Goal: Task Accomplishment & Management: Complete application form

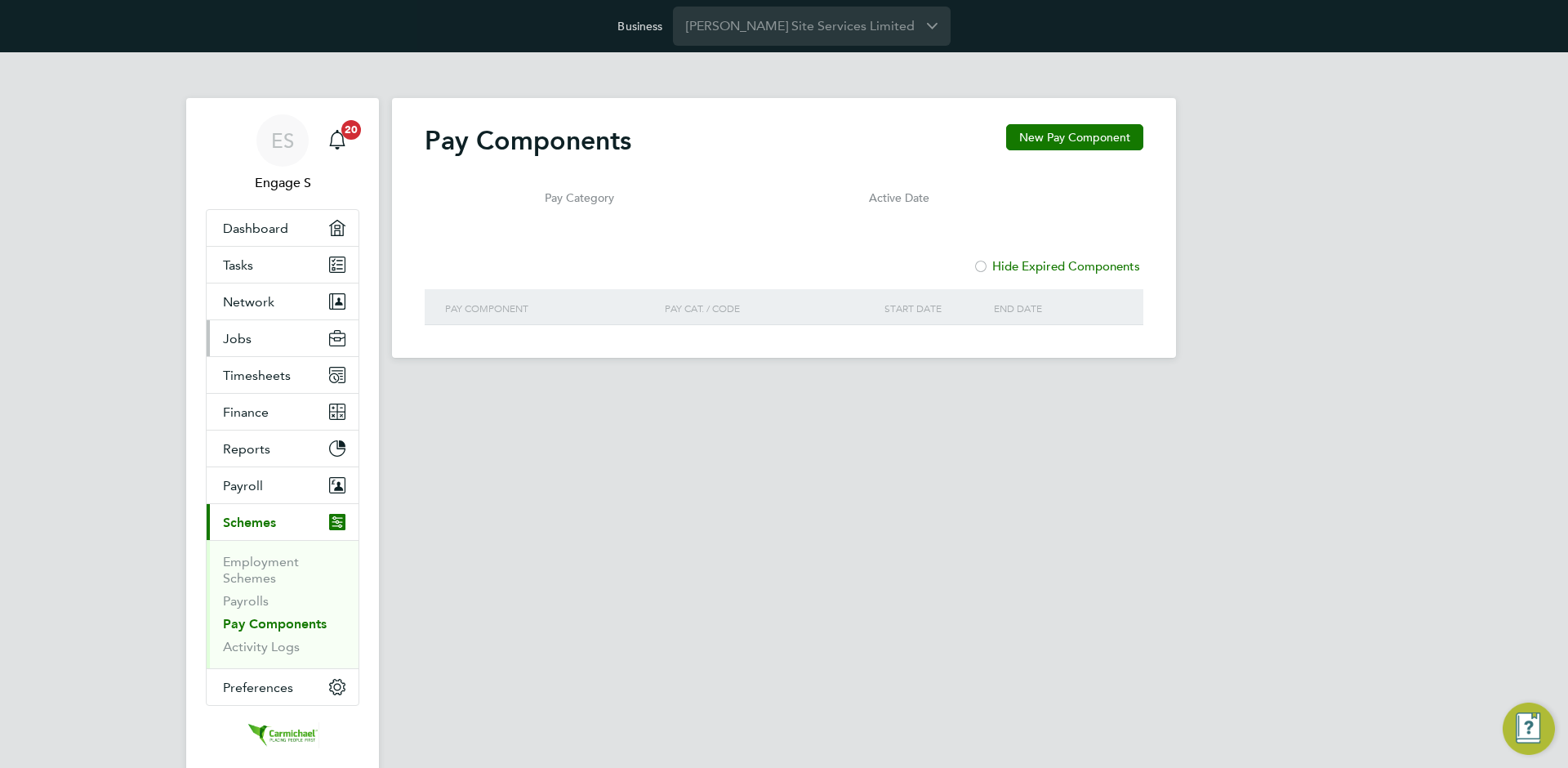
click at [240, 332] on span "Jobs" at bounding box center [237, 339] width 28 height 15
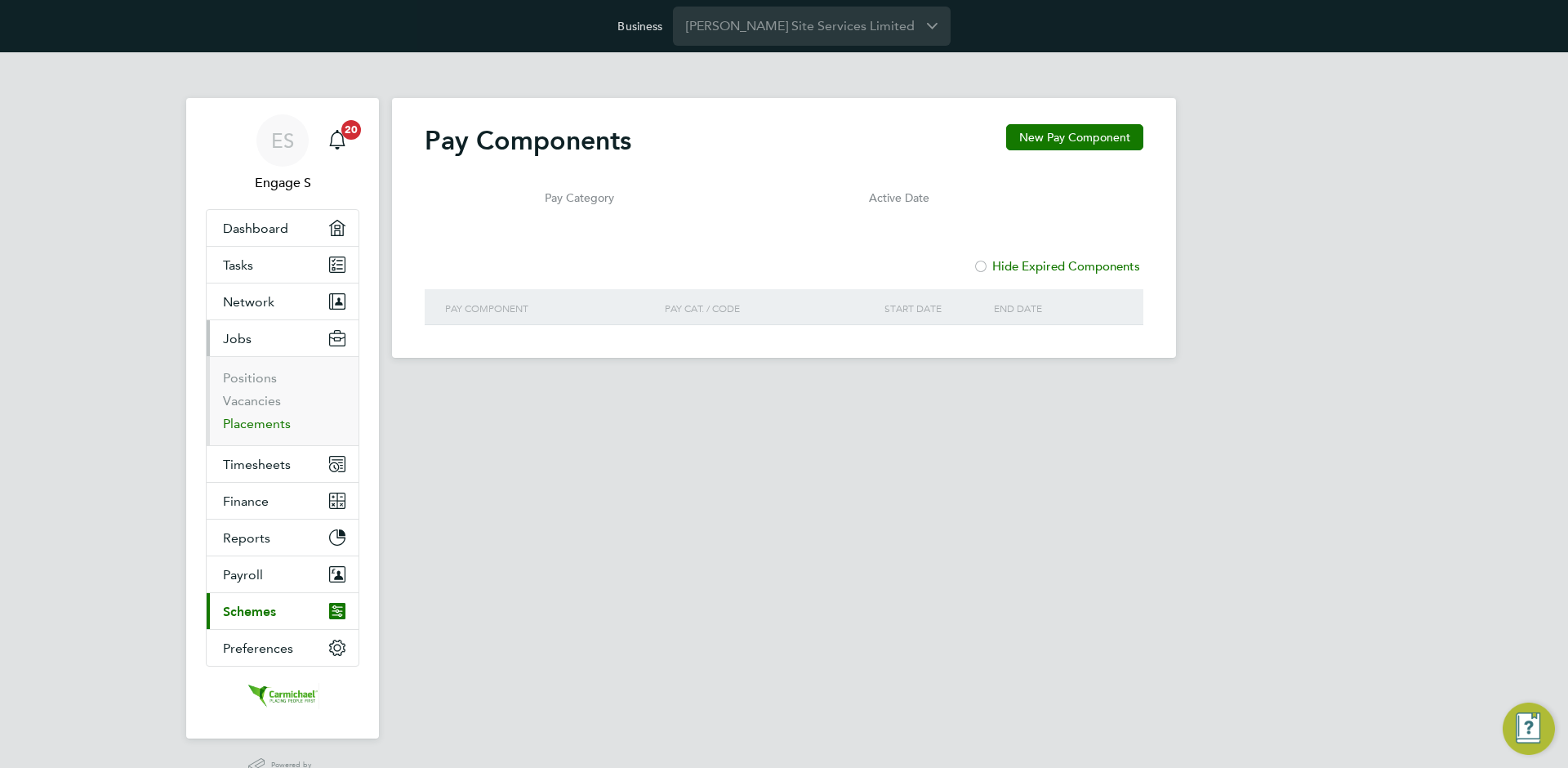
click at [251, 423] on link "Placements" at bounding box center [256, 423] width 68 height 15
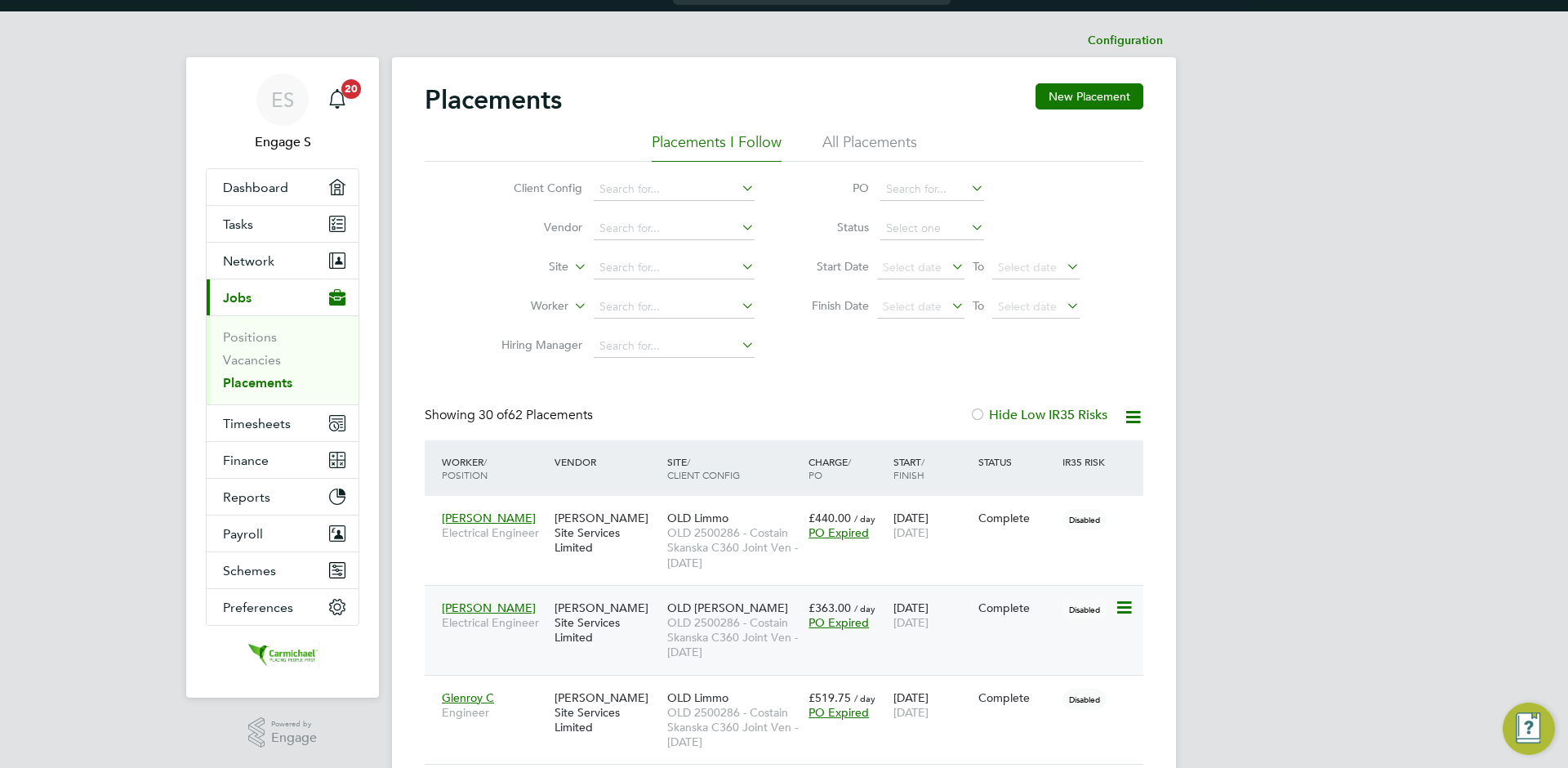
click at [901, 596] on div "[DATE] [DATE]" at bounding box center [932, 615] width 85 height 45
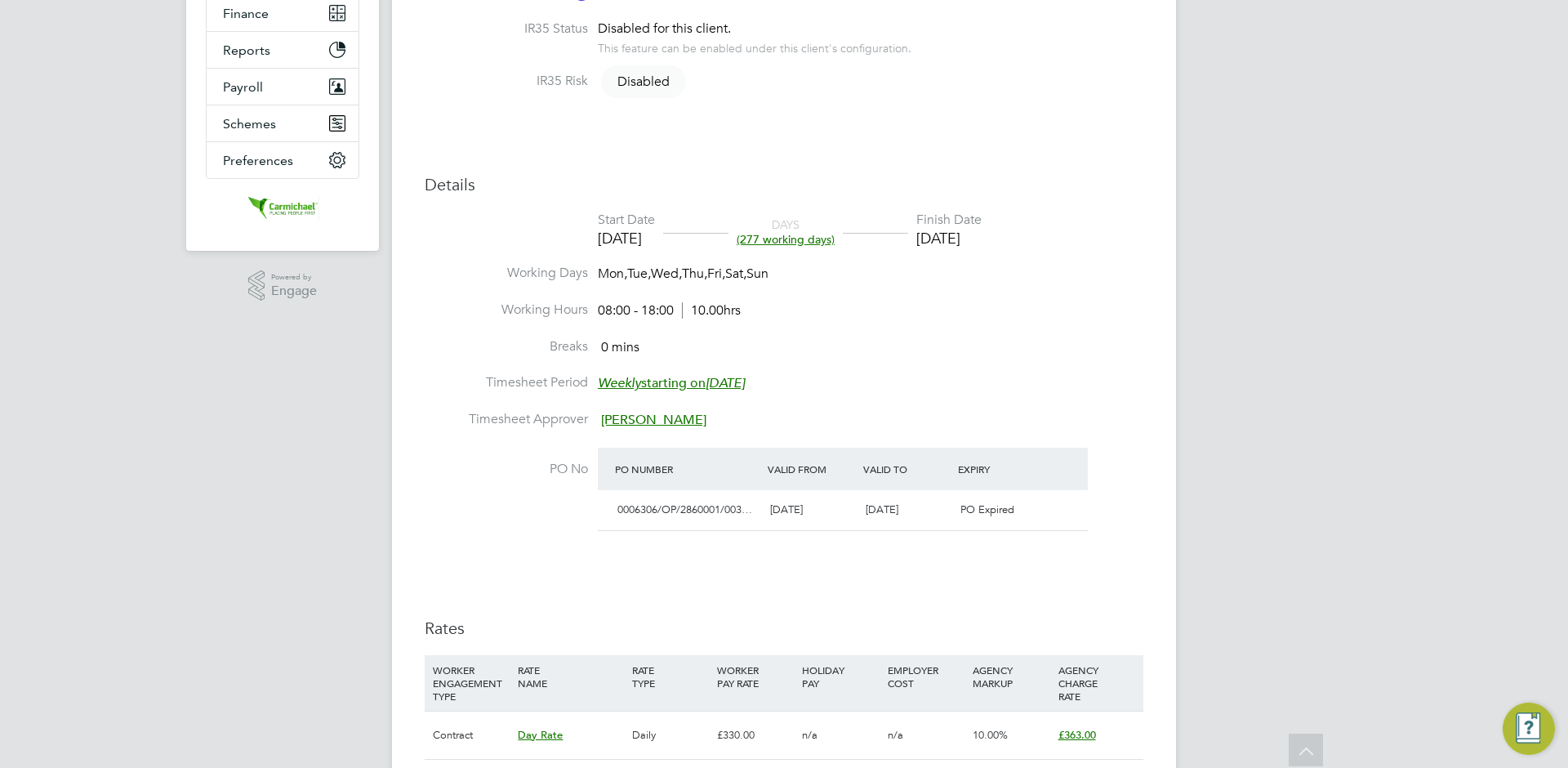
click at [745, 380] on em "Monday, 13 Jul 2020" at bounding box center [725, 382] width 39 height 16
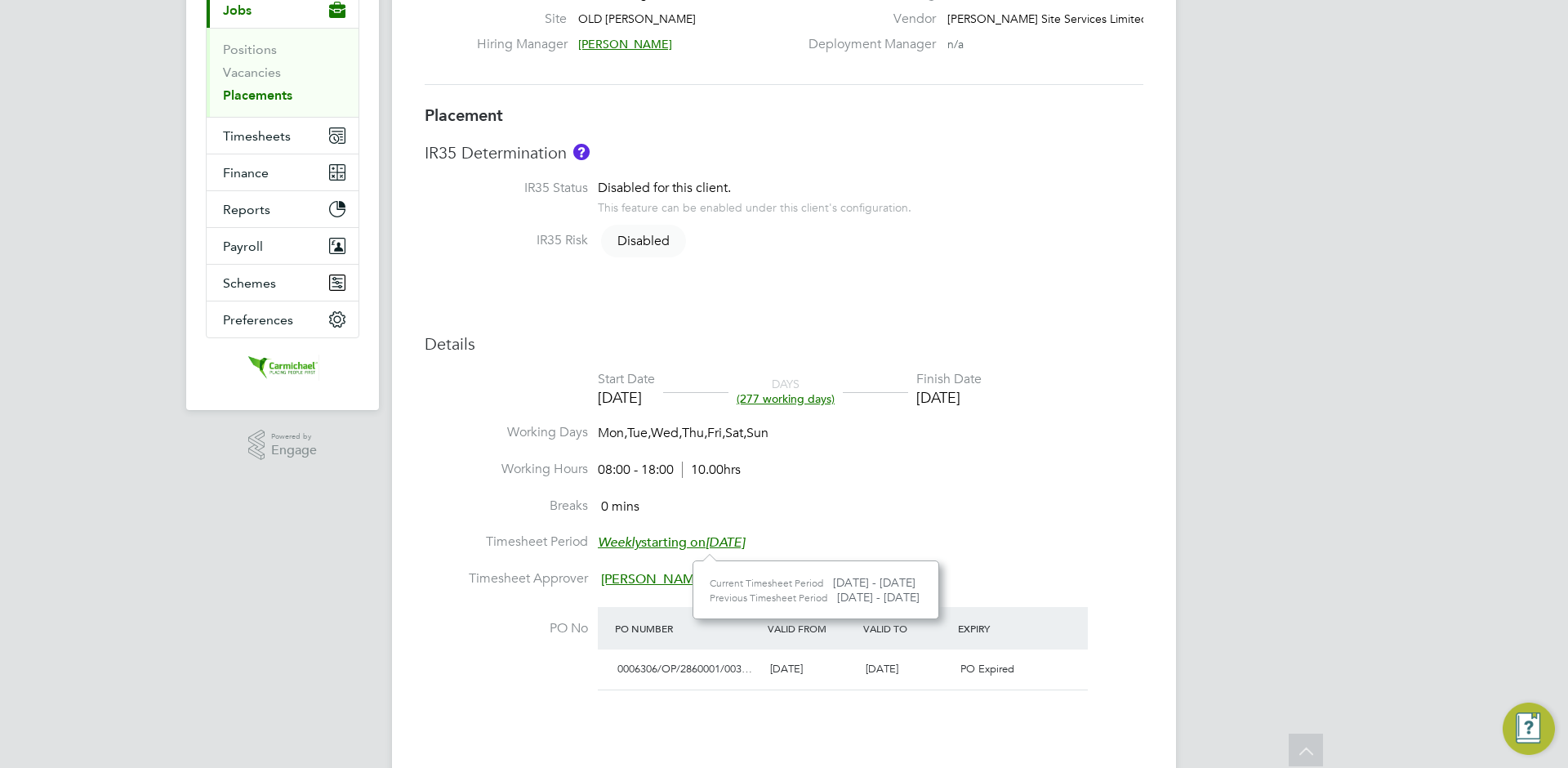
scroll to position [321, 0]
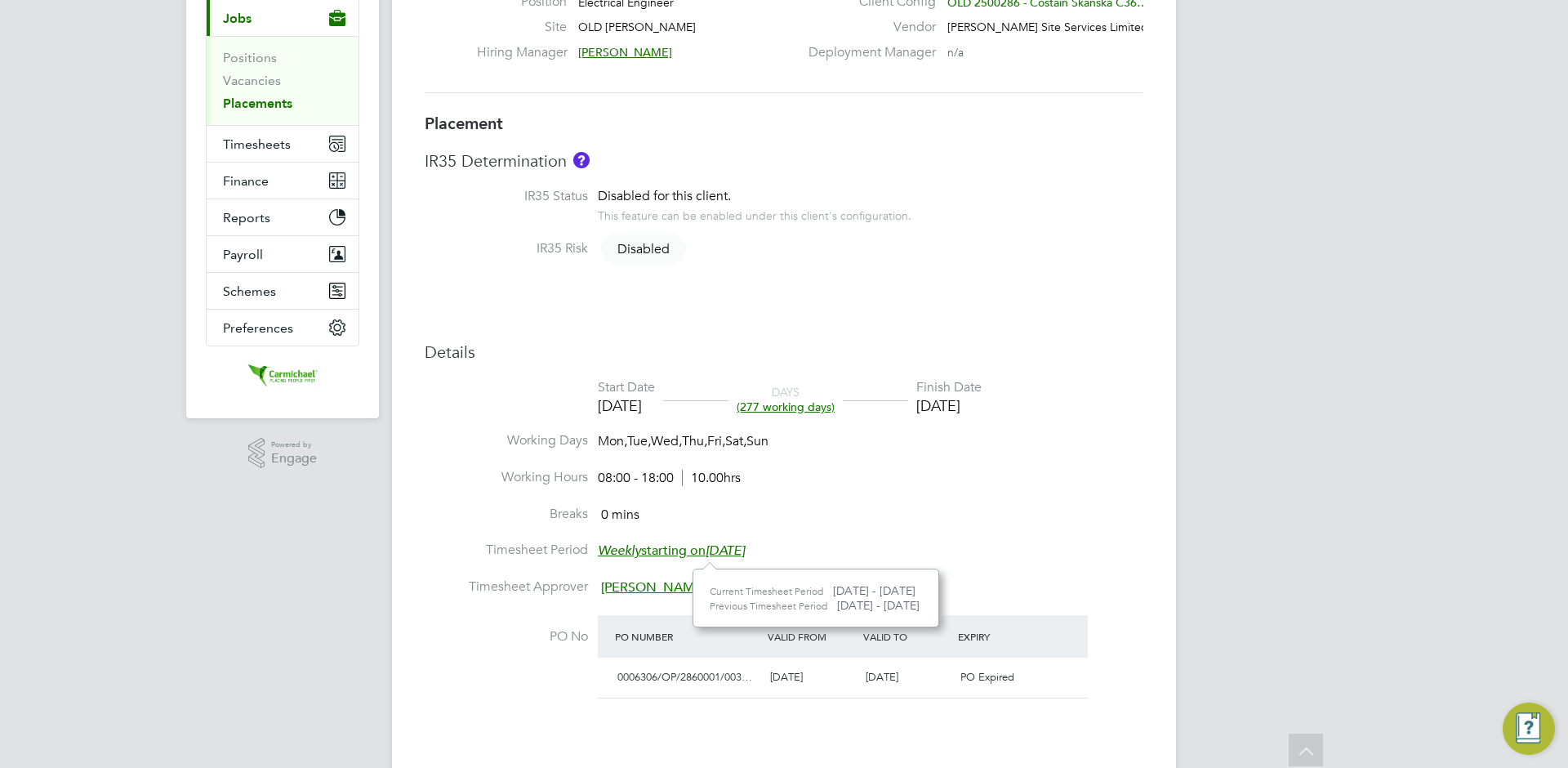
click at [1201, 370] on div "ES Engage S Notifications 20 Applications: Dashboard Tasks Network Team Members…" at bounding box center [784, 543] width 1568 height 1623
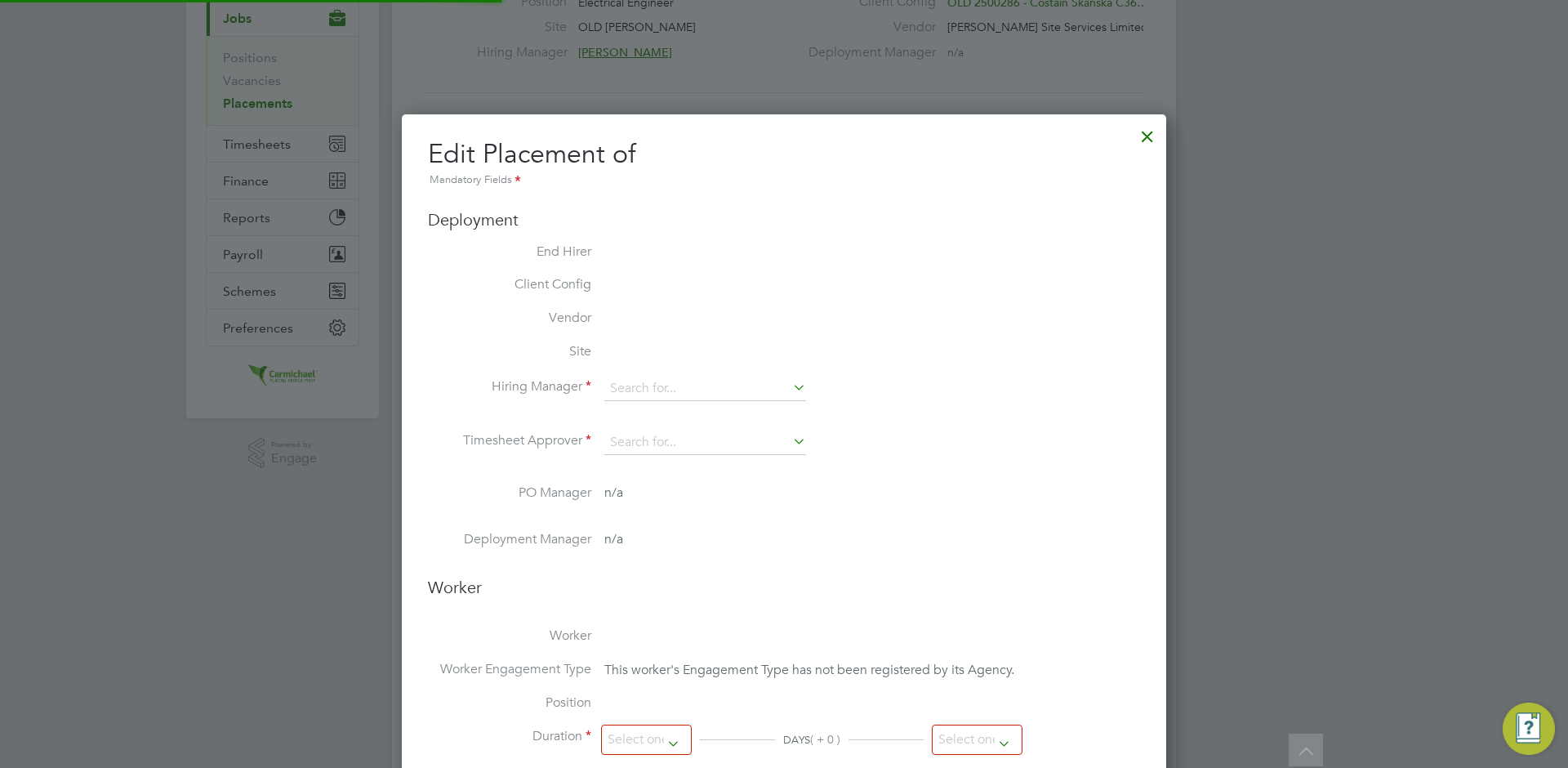
scroll to position [9, 9]
type input "Alan H"
type input "[DATE]"
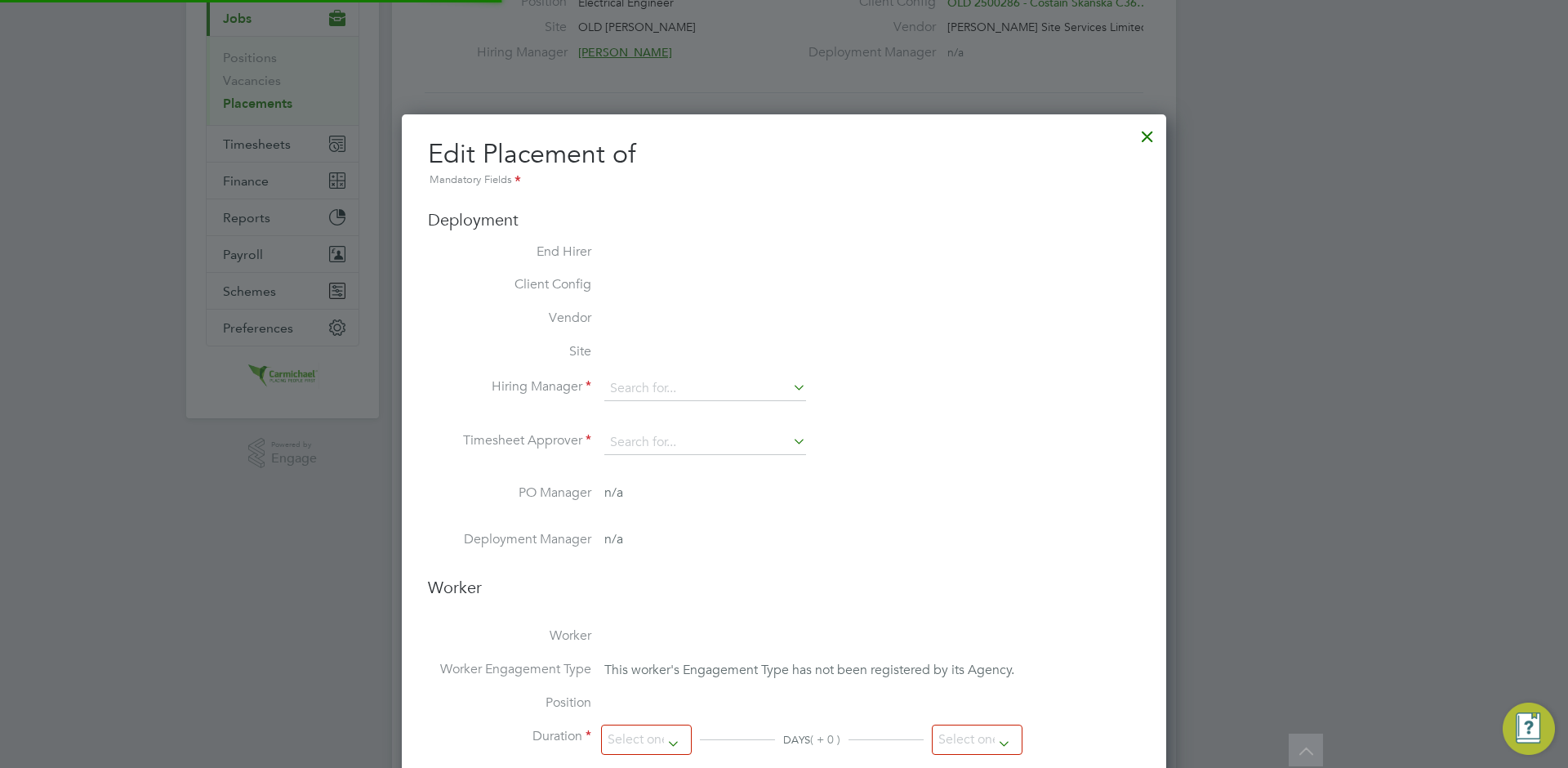
type input "08:00"
type input "18:00"
type input "27551-26377-27118"
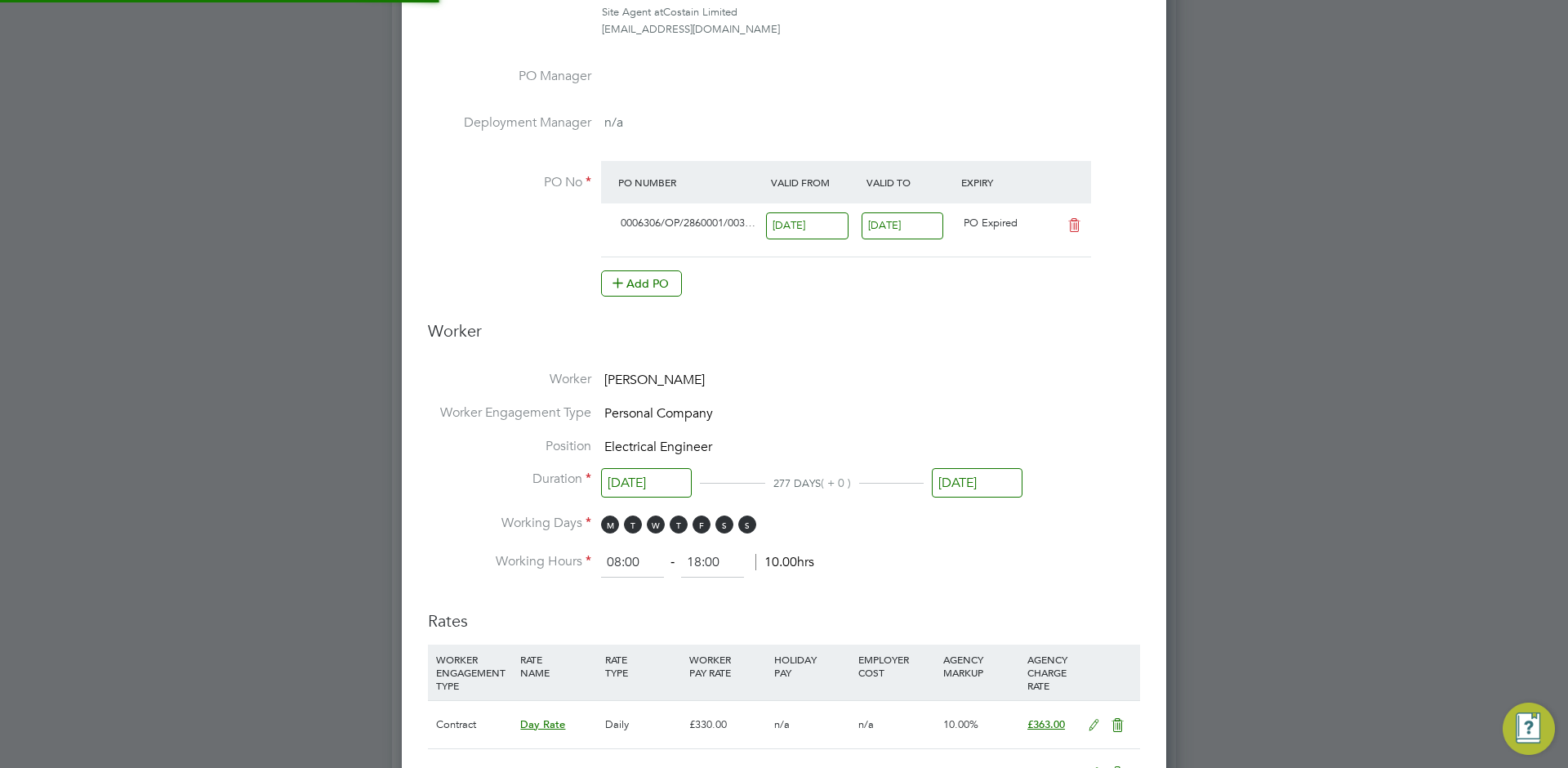
scroll to position [1054, 0]
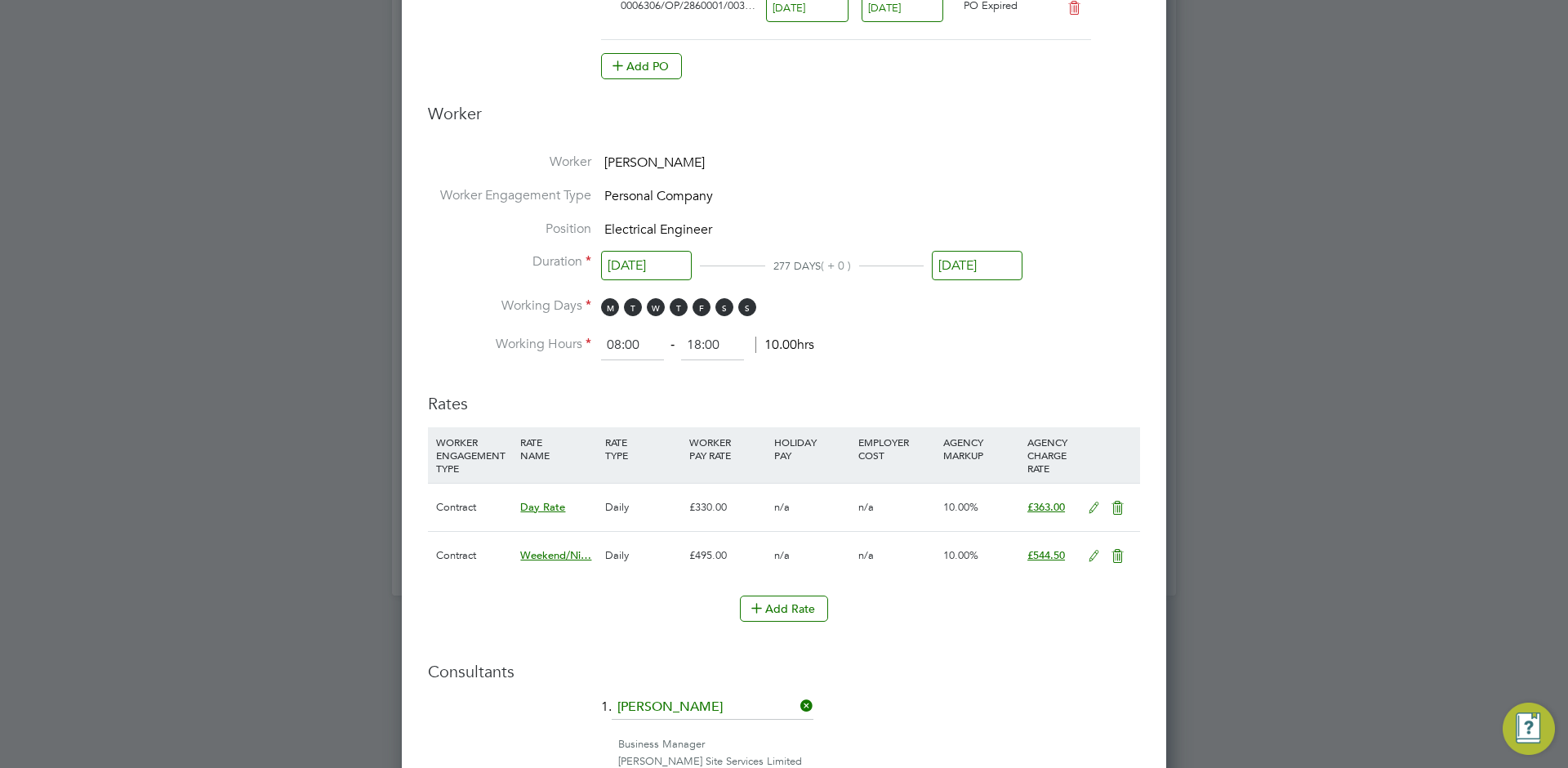
click at [743, 352] on input "18:00" at bounding box center [712, 345] width 63 height 29
drag, startPoint x: 724, startPoint y: 341, endPoint x: 636, endPoint y: 333, distance: 88.4
click at [636, 337] on ng-form "08:00 ‐ 18:00 10.00hrs" at bounding box center [707, 345] width 213 height 16
click at [877, 335] on li "Working Hours 08:00 ‐ 00:00 10.00hrs" at bounding box center [784, 345] width 712 height 29
click at [731, 344] on input "00:00" at bounding box center [712, 345] width 63 height 29
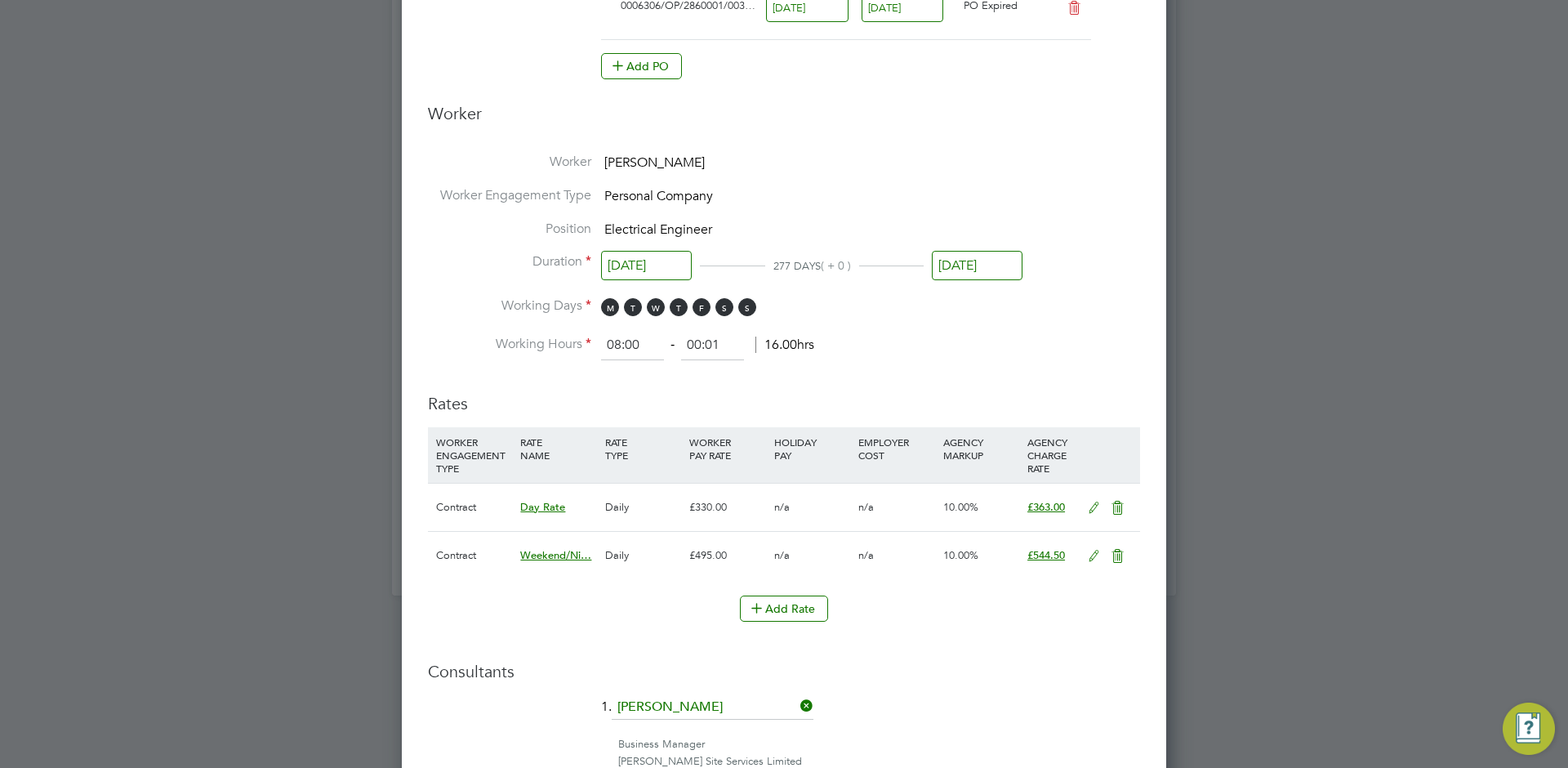
type input "00:01"
click at [874, 349] on li "Working Hours 08:00 ‐ 00:01 16.02hrs" at bounding box center [784, 345] width 712 height 29
